Goal: Communication & Community: Answer question/provide support

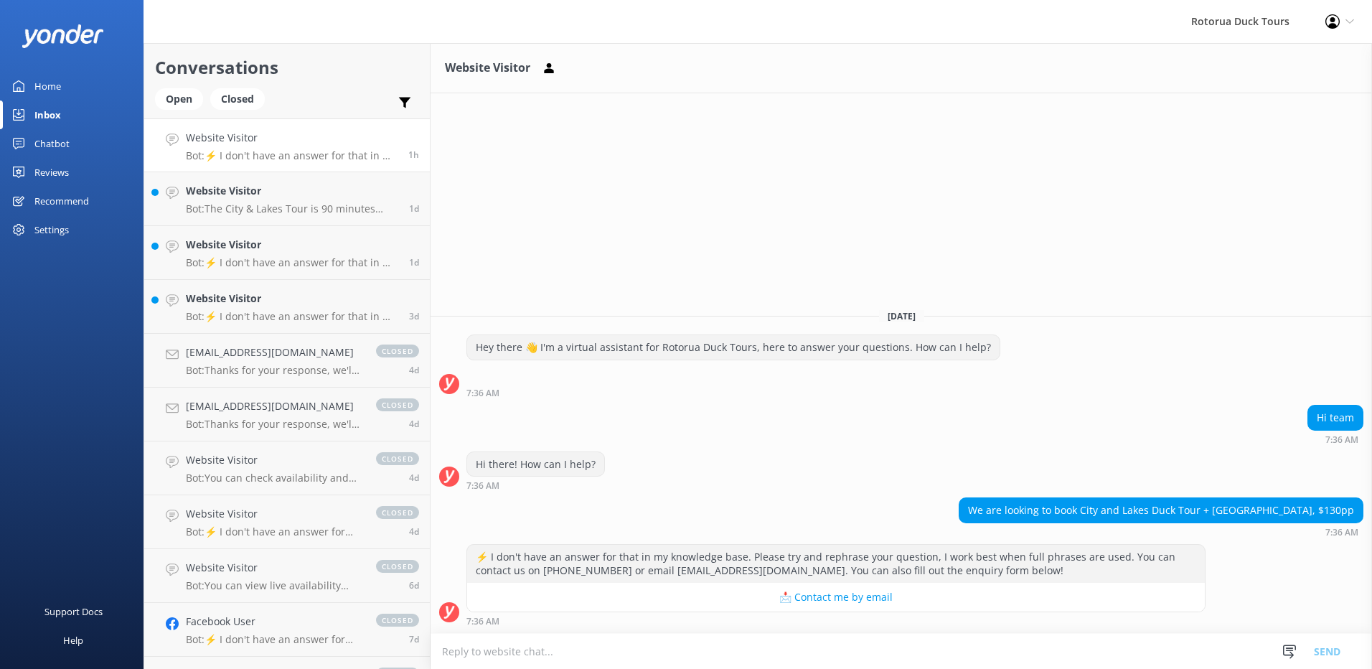
click at [512, 625] on div "7:36 AM" at bounding box center [835, 621] width 739 height 10
click at [512, 620] on div "7:36 AM" at bounding box center [835, 621] width 739 height 10
click at [498, 656] on textarea at bounding box center [901, 651] width 941 height 35
type textarea "n"
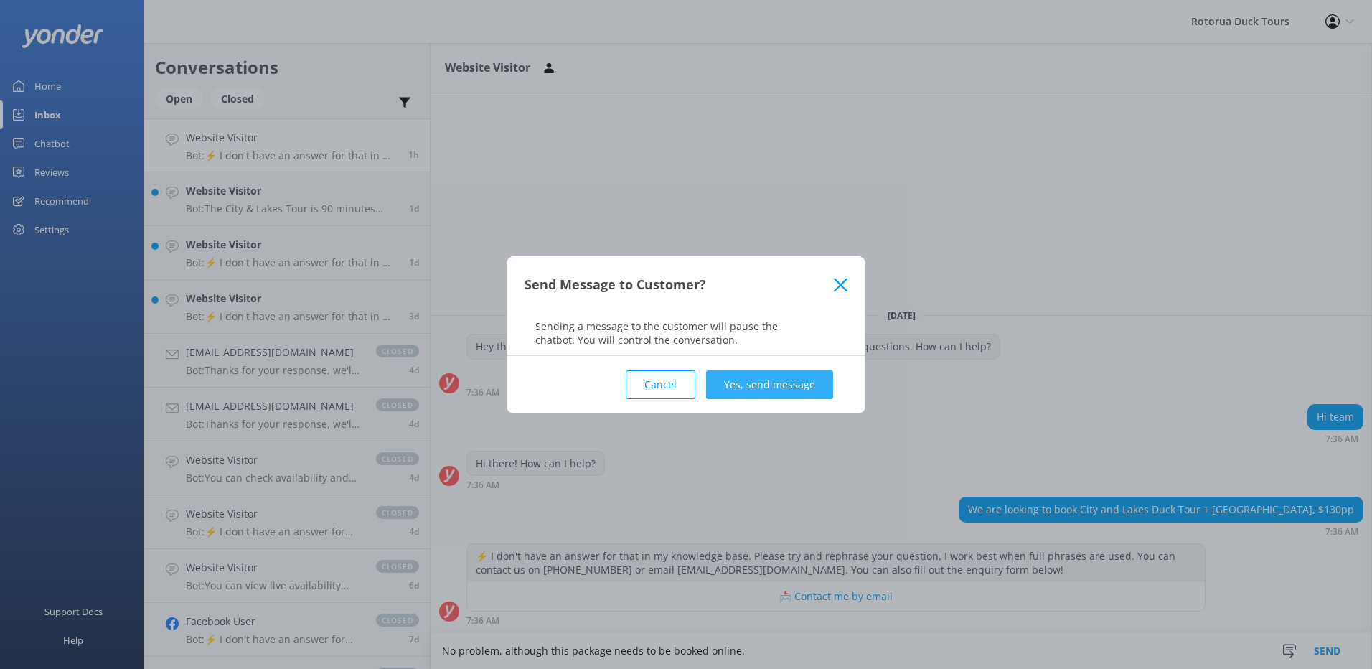
type textarea "No problem, although this package needs to be booked online."
click at [772, 382] on button "Yes, send message" at bounding box center [769, 384] width 127 height 29
